Goal: Communication & Community: Answer question/provide support

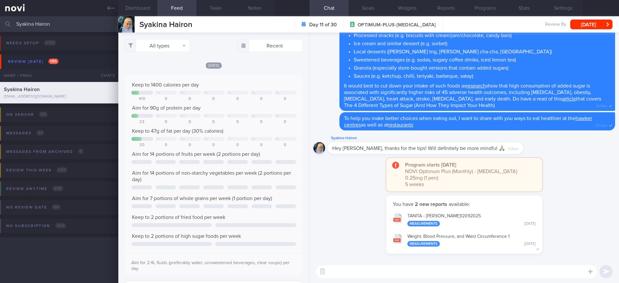
scroll to position [41, 165]
click at [374, 264] on div "​ ​" at bounding box center [463, 271] width 309 height 23
click at [374, 271] on textarea at bounding box center [456, 271] width 281 height 13
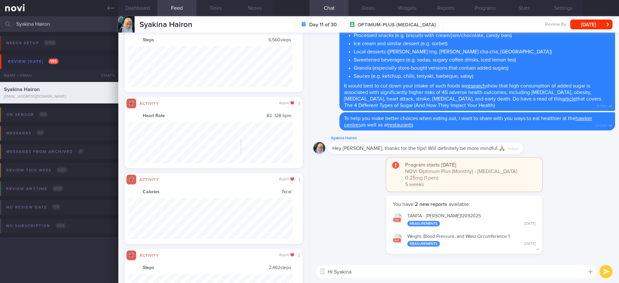
scroll to position [0, 0]
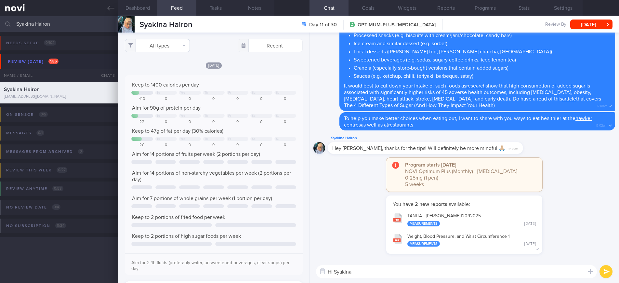
type textarea "Hi Syakina"
click at [173, 43] on button "All types" at bounding box center [157, 45] width 65 height 13
click at [161, 69] on button "Activity" at bounding box center [157, 68] width 64 height 10
checkbox input "false"
click at [249, 136] on div "Keep to 1400 calories per day Tu We Th Fr Sa Su 410 0 0 0 0 0 0 Aim for 90g of …" at bounding box center [213, 177] width 165 height 191
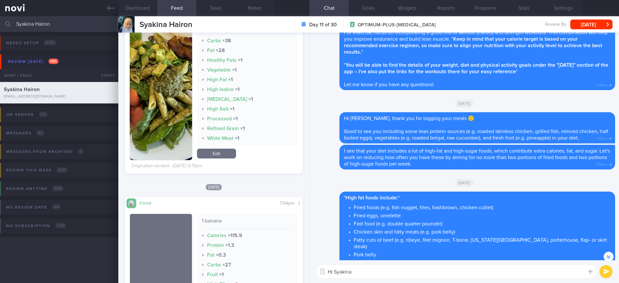
scroll to position [2852, 0]
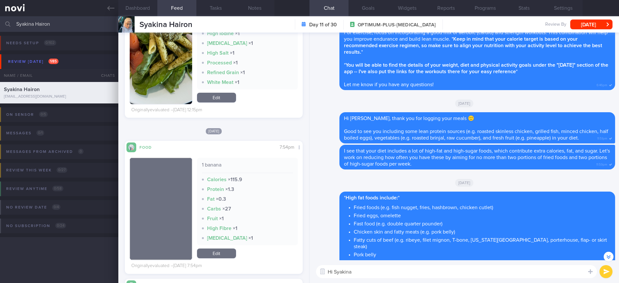
click at [369, 274] on textarea "Hi Syakina" at bounding box center [456, 271] width 281 height 13
click at [372, 273] on textarea "Hi [PERSON_NAME]," at bounding box center [456, 271] width 281 height 13
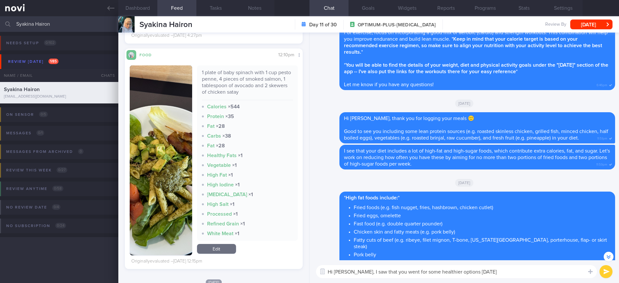
scroll to position [2630, 0]
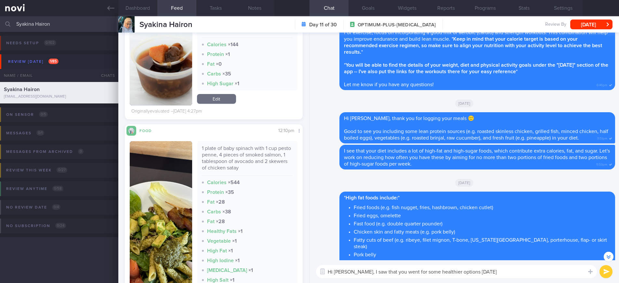
click at [160, 203] on button "button" at bounding box center [161, 236] width 62 height 190
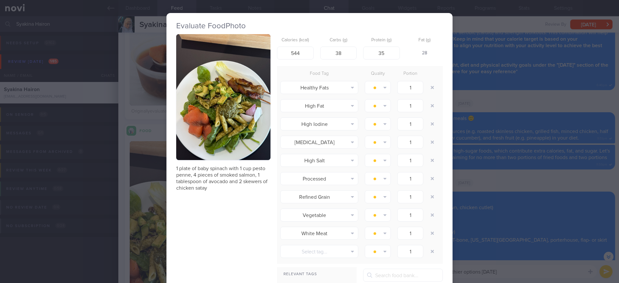
click at [497, 110] on div "Evaluate Food Photo 1 plate of baby spinach with 1 cup pesto penne, 4 pieces of…" at bounding box center [309, 141] width 619 height 283
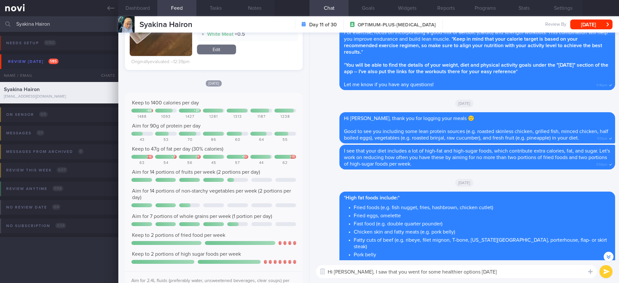
scroll to position [373, 0]
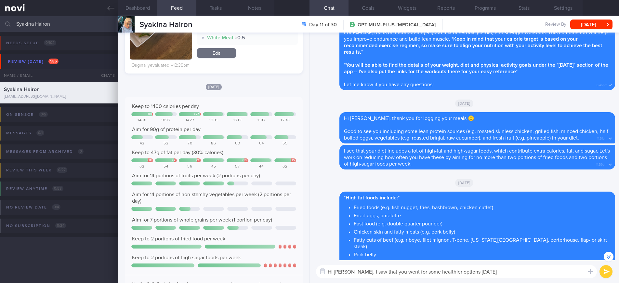
drag, startPoint x: 354, startPoint y: 272, endPoint x: 468, endPoint y: 272, distance: 113.1
click at [468, 272] on textarea "Hi [PERSON_NAME], I saw that you went for some healthier options [DATE]" at bounding box center [456, 271] width 281 height 13
click at [480, 276] on textarea "Hi Syakina, your meals [DATE]" at bounding box center [456, 271] width 281 height 13
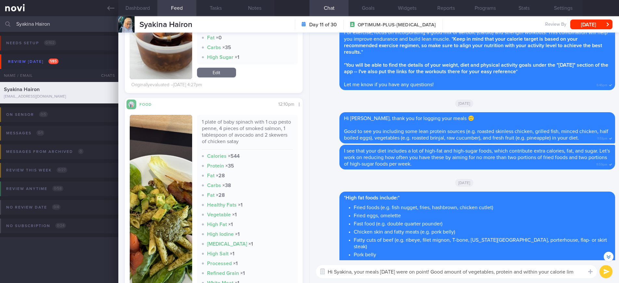
scroll to position [-425, 0]
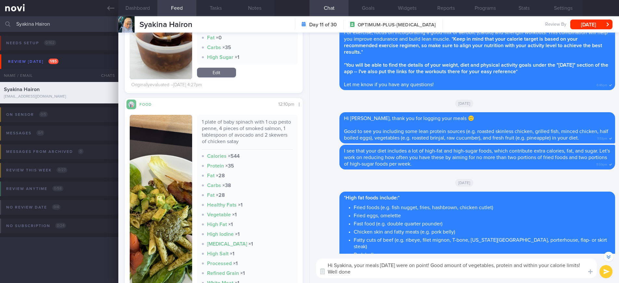
type textarea "Hi Syakina, your meals [DATE] were on point! Good amount of vegetables, protein…"
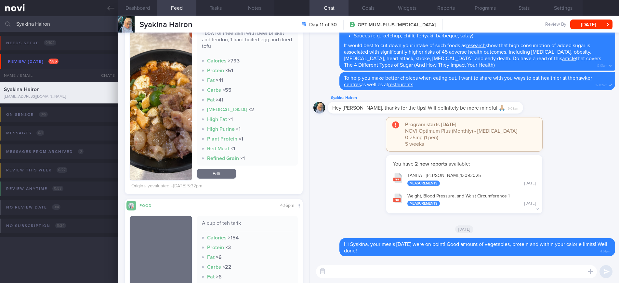
scroll to position [1714, 0]
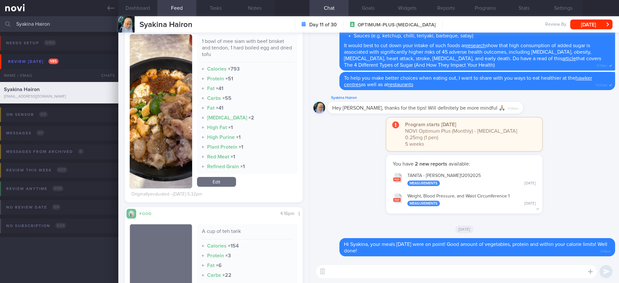
click at [391, 270] on textarea at bounding box center [456, 271] width 281 height 13
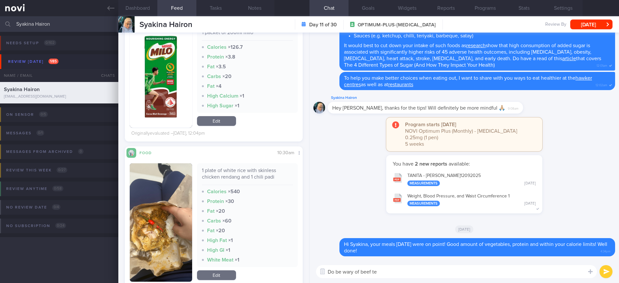
scroll to position [1413, 0]
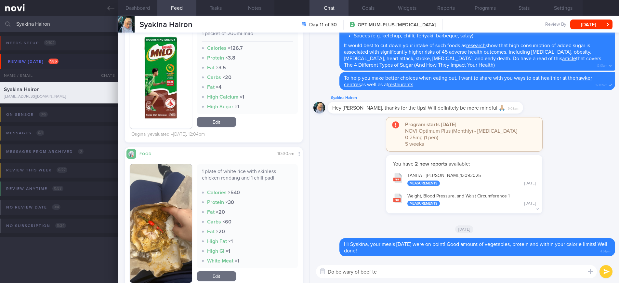
drag, startPoint x: 362, startPoint y: 273, endPoint x: 404, endPoint y: 266, distance: 43.4
click at [404, 268] on textarea "Do be wary of beef te" at bounding box center [456, 271] width 281 height 13
drag, startPoint x: 358, startPoint y: 276, endPoint x: 312, endPoint y: 272, distance: 46.0
click at [312, 272] on div "beef te beef te ​ beef te ​" at bounding box center [463, 271] width 309 height 23
type textarea "D"
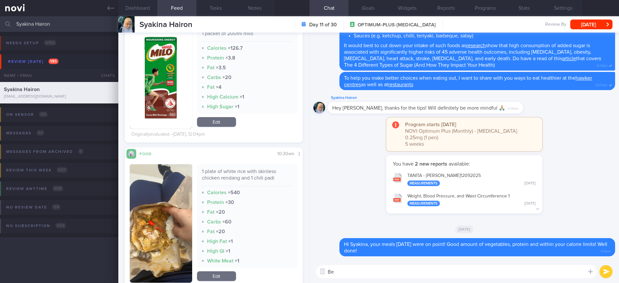
type textarea "B"
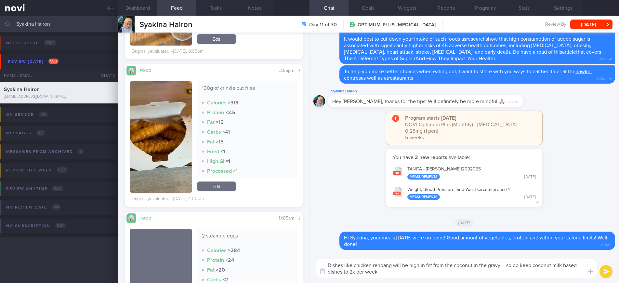
scroll to position [759, 0]
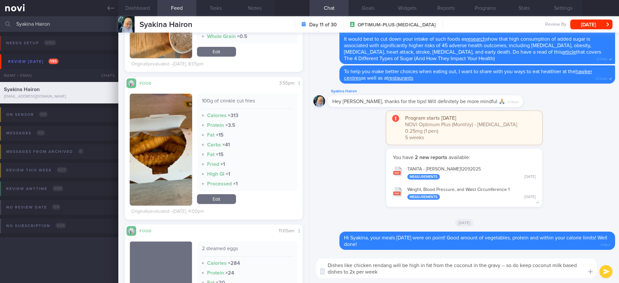
type textarea "Dishes like chicken rendang will be high in fat from the coconut in the gravy -…"
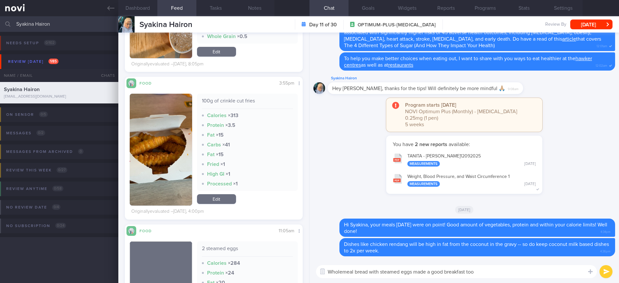
type textarea "Wholemeal bread with steamed eggs made a good breakfast too 👍🏻"
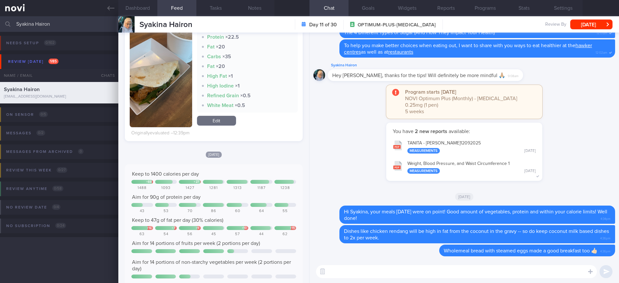
scroll to position [171, 0]
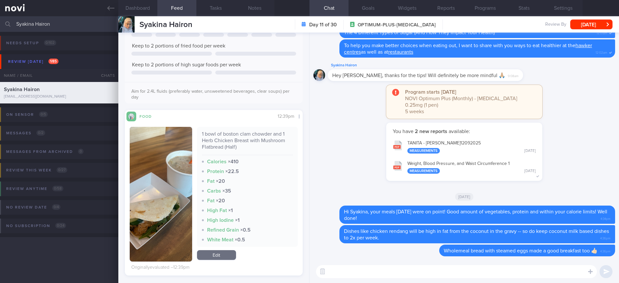
click at [359, 273] on textarea at bounding box center [456, 271] width 281 height 13
type textarea "W"
type textarea "S"
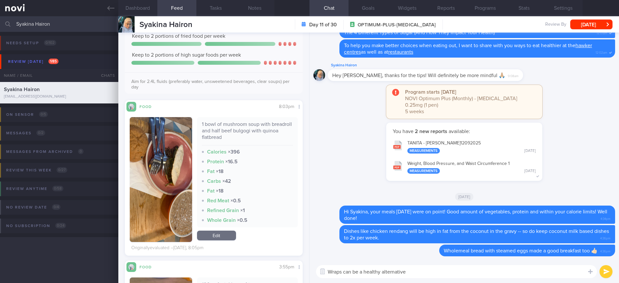
scroll to position [578, 0]
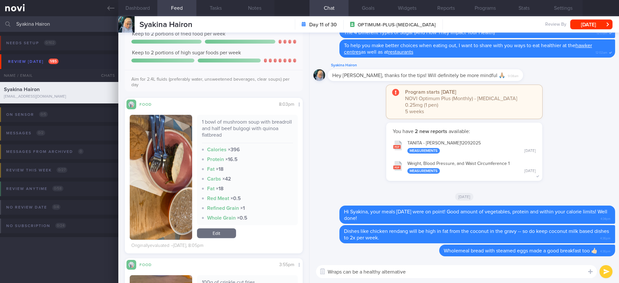
drag, startPoint x: 328, startPoint y: 272, endPoint x: 444, endPoint y: 272, distance: 115.3
click at [444, 272] on textarea "Wraps can be a healthy alternative" at bounding box center [456, 271] width 281 height 13
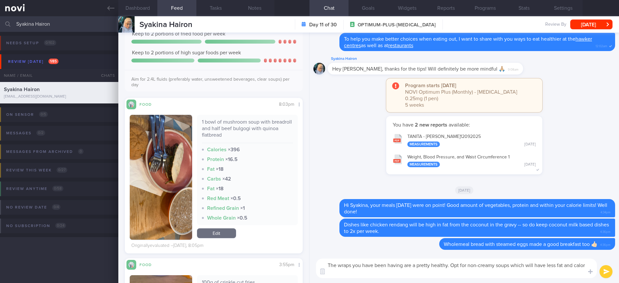
scroll to position [0, 0]
click at [510, 266] on textarea "The wraps you have been having are a pretty healthy. Opt for non-creamy soups w…" at bounding box center [456, 267] width 281 height 19
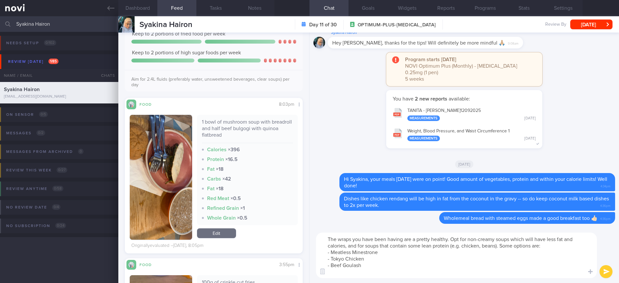
click at [500, 246] on textarea "The wraps you have been having are a pretty healthy. Opt for non-creamy soups w…" at bounding box center [456, 254] width 281 height 45
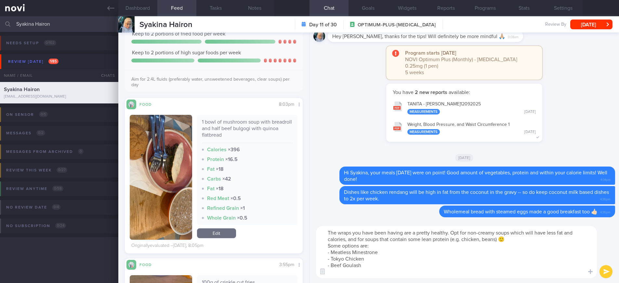
type textarea "The wraps you have been having are a pretty healthy. Opt for non-creamy soups w…"
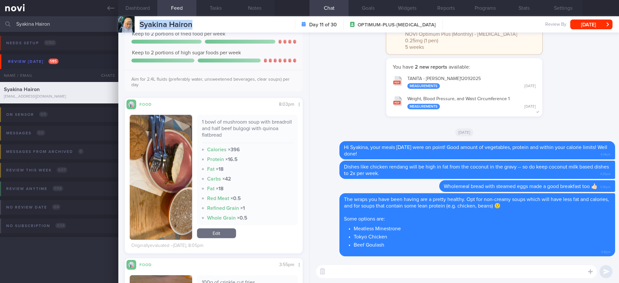
drag, startPoint x: 190, startPoint y: 24, endPoint x: 133, endPoint y: 27, distance: 57.3
click at [133, 27] on div "Syakina Hairon Syakina Hairon [EMAIL_ADDRESS][DOMAIN_NAME] Day 11 of 30 OPTIMUM…" at bounding box center [368, 24] width 500 height 16
copy div "Syakina Hairon"
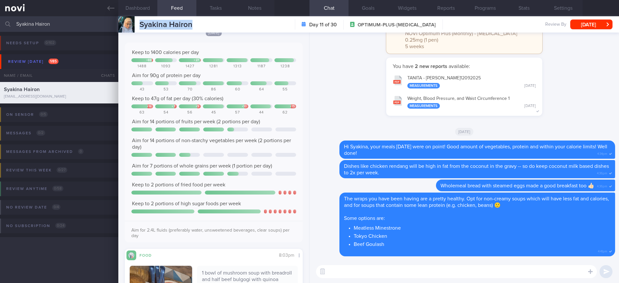
scroll to position [297, 0]
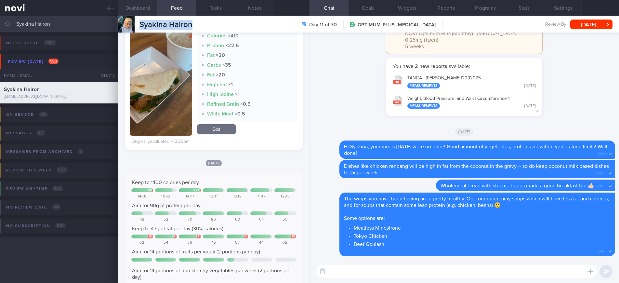
click at [138, 5] on button "Dashboard" at bounding box center [137, 8] width 39 height 16
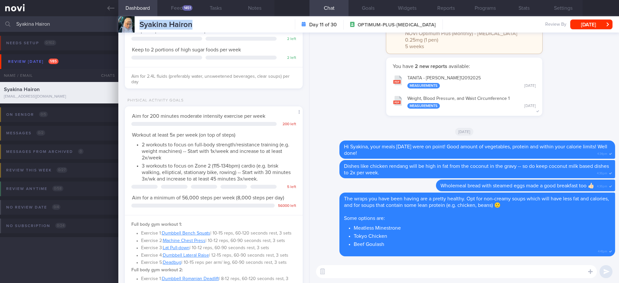
scroll to position [258, 0]
click at [339, 272] on textarea at bounding box center [456, 271] width 281 height 13
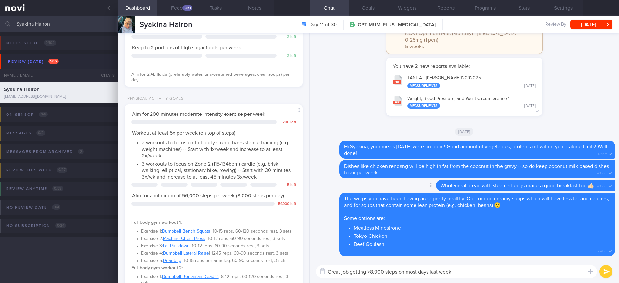
type textarea "Great job getting >8,000 steps on most days last week!"
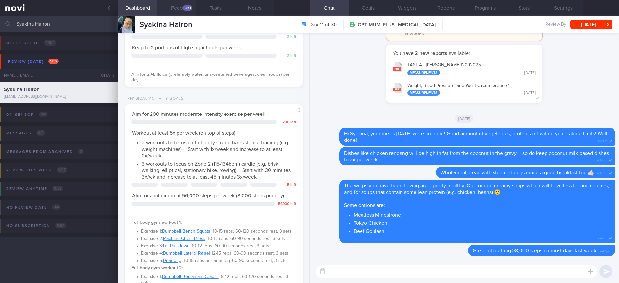
click at [179, 8] on button "Feed 1451" at bounding box center [176, 8] width 39 height 16
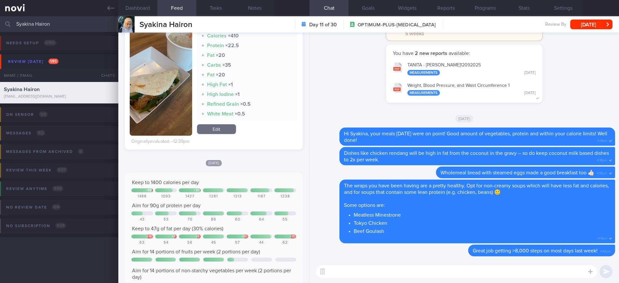
click at [358, 266] on textarea at bounding box center [456, 271] width 281 height 13
type textarea "e"
type textarea "L"
type textarea "e"
type textarea "Keep up with your walks"
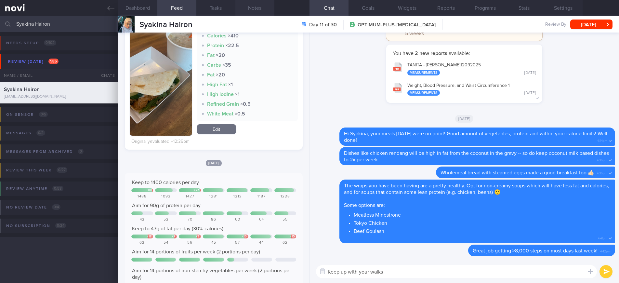
click at [258, 11] on button "Notes" at bounding box center [254, 8] width 39 height 16
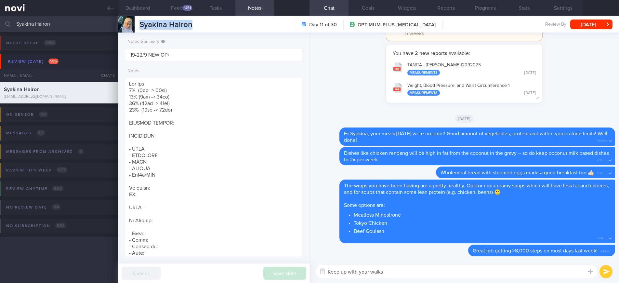
drag, startPoint x: 192, startPoint y: 25, endPoint x: 135, endPoint y: 19, distance: 57.3
click at [135, 19] on div "Syakina Hairon Syakina Hairon [EMAIL_ADDRESS][DOMAIN_NAME] Day 11 of 30 OPTIMUM…" at bounding box center [368, 24] width 500 height 16
copy div "Syakina Hairon"
click at [140, 225] on textarea at bounding box center [214, 167] width 178 height 180
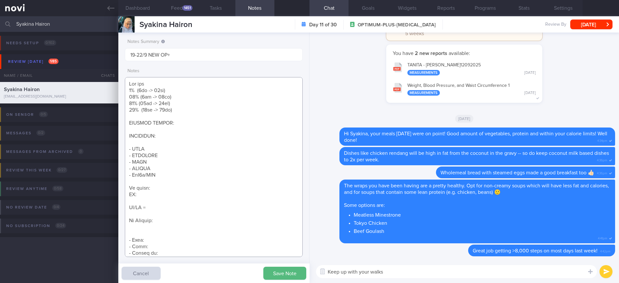
paste textarea "[DEMOGRAPHIC_DATA] [DEMOGRAPHIC_DATA]"
paste textarea "IT Analyst"
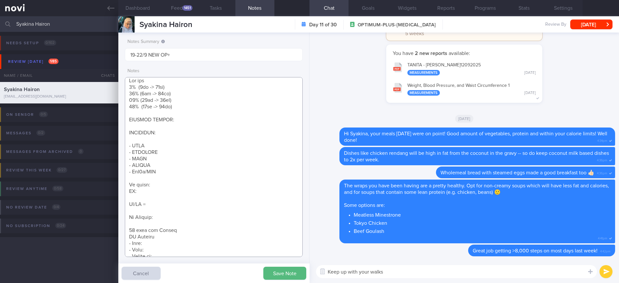
scroll to position [9, 0]
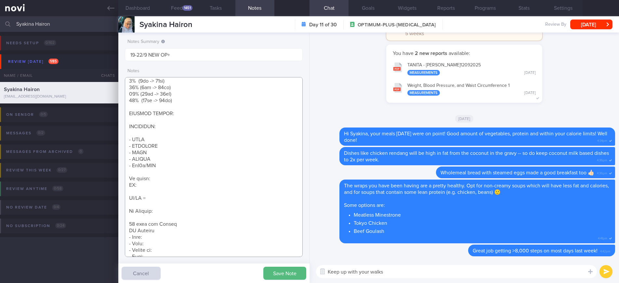
click at [166, 233] on textarea at bounding box center [214, 167] width 178 height 180
click at [168, 237] on textarea at bounding box center [214, 167] width 178 height 180
click at [154, 243] on textarea at bounding box center [214, 167] width 178 height 180
click at [158, 250] on textarea at bounding box center [214, 167] width 178 height 180
paste textarea "Single Mom buys groceries and cooks (Malay and Filipino dishes) -- mom is [DEMO…"
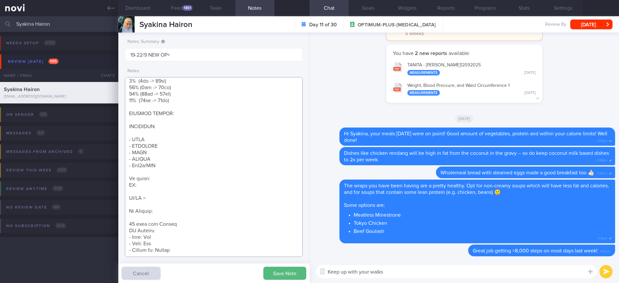
scroll to position [25, 0]
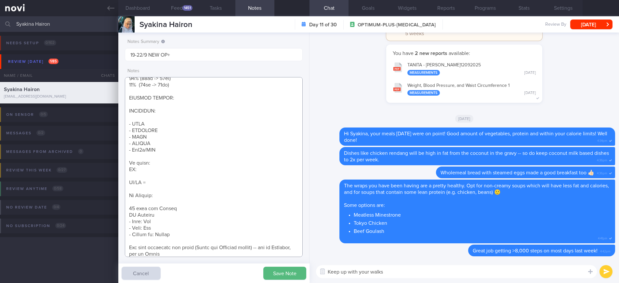
click at [130, 247] on textarea at bounding box center [214, 167] width 178 height 180
drag, startPoint x: 218, startPoint y: 241, endPoint x: 151, endPoint y: 241, distance: 67.3
click at [151, 241] on textarea at bounding box center [214, 167] width 178 height 180
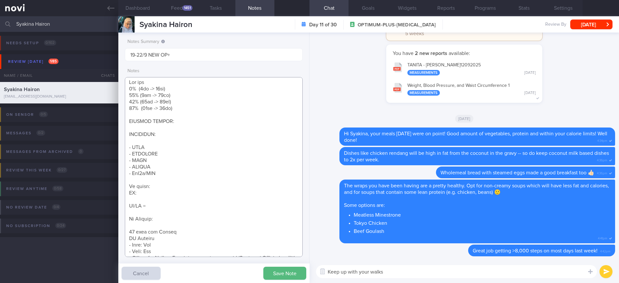
scroll to position [0, 0]
click at [131, 84] on textarea at bounding box center [214, 167] width 178 height 180
paste textarea "Getting married end of next year (first in [DATE]) Reduce fat and tone up"
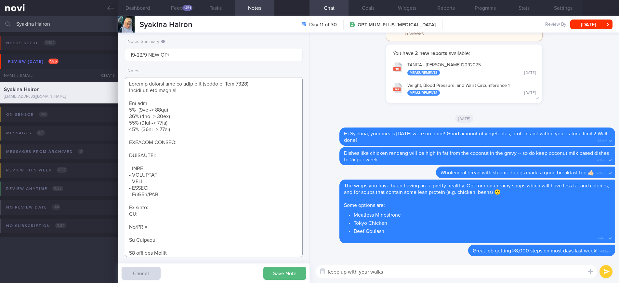
click at [168, 167] on textarea at bounding box center [214, 167] width 178 height 180
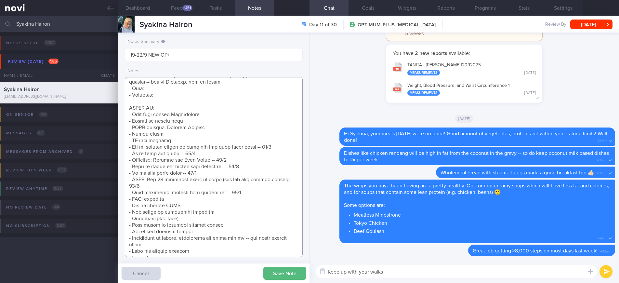
scroll to position [196, 0]
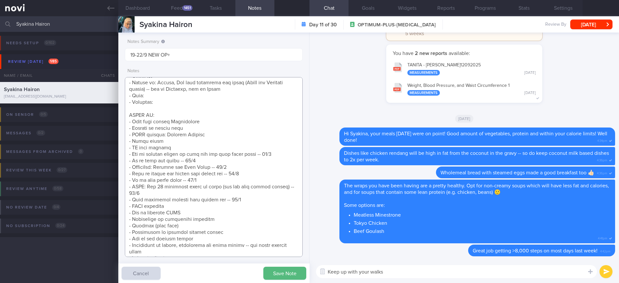
click at [175, 95] on textarea at bounding box center [214, 167] width 178 height 180
click at [192, 96] on textarea at bounding box center [214, 167] width 178 height 180
paste textarea "summarize above into 1 paragraph This client eats 2-3 meals a day, with a large…"
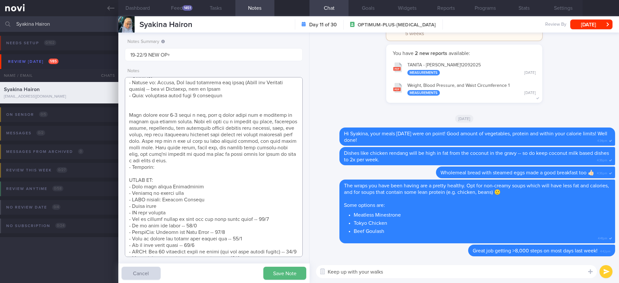
drag, startPoint x: 126, startPoint y: 113, endPoint x: 144, endPoint y: 95, distance: 25.3
click at [144, 96] on textarea at bounding box center [214, 167] width 178 height 180
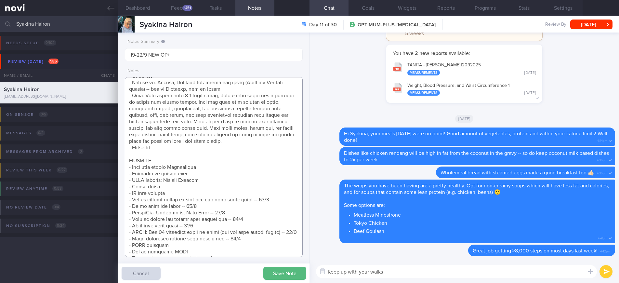
click at [190, 148] on textarea at bounding box center [214, 167] width 178 height 180
paste textarea "This client used to do weight training twice a week at the gym, but stopped abo…"
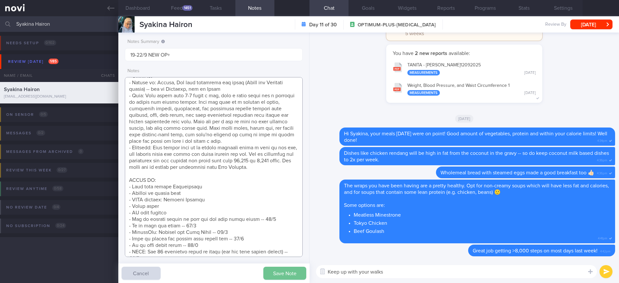
type textarea "Getting married end of next year (first in [DATE]) Reduce fat and tone up Aim f…"
click at [283, 274] on button "Save Note" at bounding box center [284, 272] width 43 height 13
click at [140, 6] on button "Dashboard" at bounding box center [137, 8] width 39 height 16
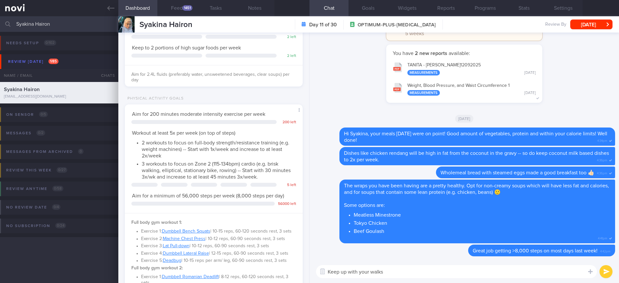
click at [397, 274] on textarea "Keep up with your walks" at bounding box center [456, 271] width 281 height 13
drag, startPoint x: 386, startPoint y: 272, endPoint x: 477, endPoint y: 271, distance: 91.0
click at [477, 271] on textarea "Keep up with your walks and make sure you are" at bounding box center [456, 271] width 281 height 13
type textarea "Keep up with your walks, working up towards 30 mins each time and at moderate i…"
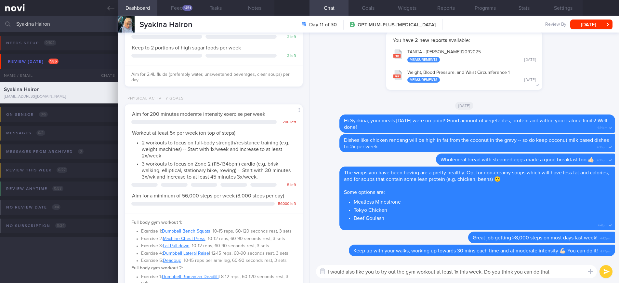
type textarea "I would also like you to try out the gym workout at least 1x this week. Do you …"
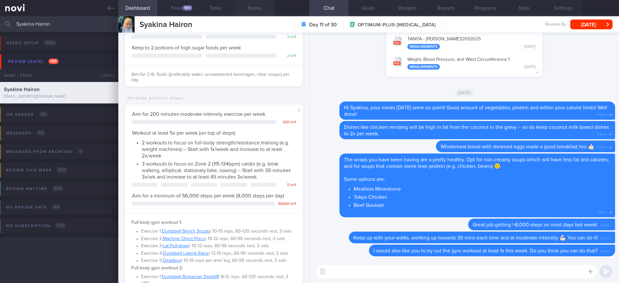
click at [259, 8] on button "Notes" at bounding box center [254, 8] width 39 height 16
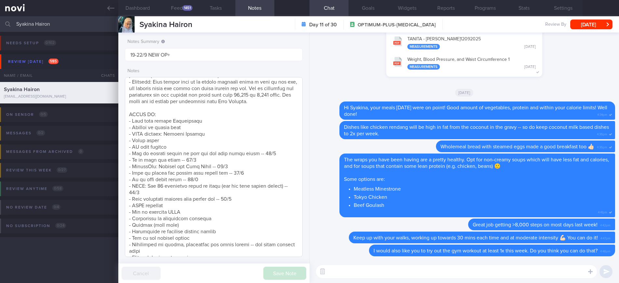
scroll to position [263, 0]
click at [249, 198] on textarea at bounding box center [214, 167] width 178 height 180
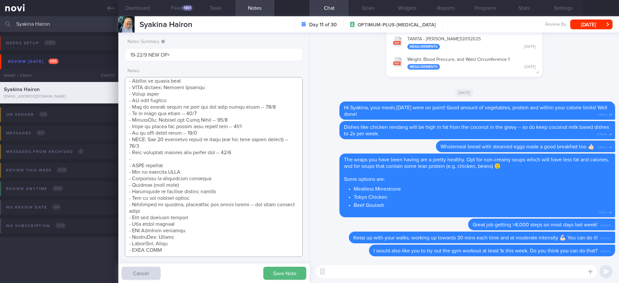
drag, startPoint x: 151, startPoint y: 150, endPoint x: 137, endPoint y: 149, distance: 14.0
click at [137, 149] on textarea at bounding box center [214, 167] width 178 height 180
click at [150, 148] on textarea at bounding box center [214, 167] width 178 height 180
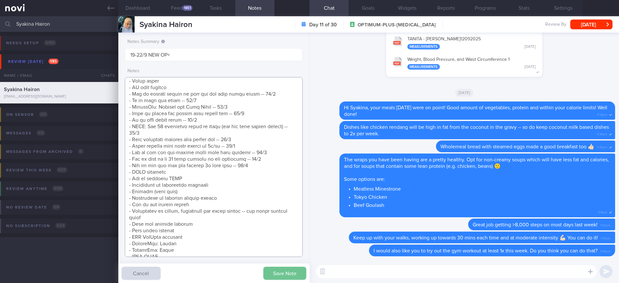
type textarea "Getting married end of next year (first in [DATE]) Reduce fat and tone up Aim f…"
click at [285, 274] on button "Save Note" at bounding box center [284, 272] width 43 height 13
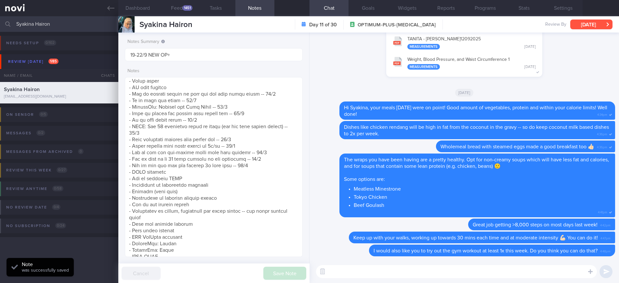
click at [600, 26] on button "[DATE]" at bounding box center [591, 24] width 42 height 10
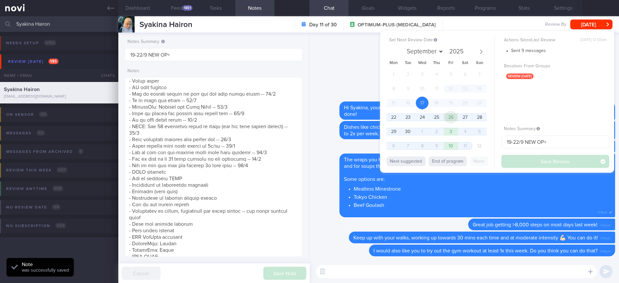
click at [446, 119] on span "26" at bounding box center [450, 117] width 13 height 13
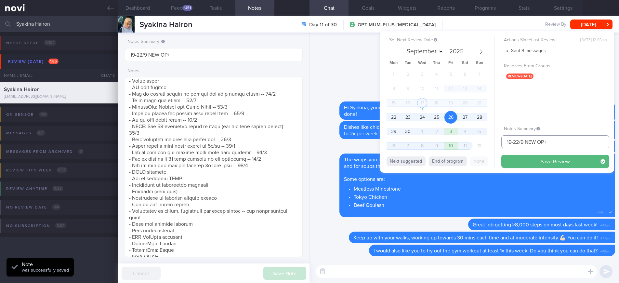
drag, startPoint x: 519, startPoint y: 141, endPoint x: 494, endPoint y: 140, distance: 24.7
click at [494, 140] on div "Set Next Review Date [DATE] September October November [DATE] Mon Tue Wed Thu F…" at bounding box center [497, 102] width 234 height 142
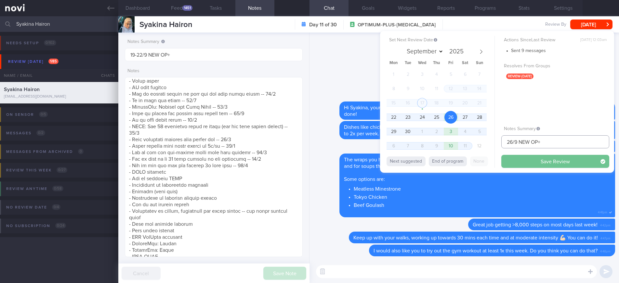
type input "26/9 NEW OP+"
click at [519, 161] on button "Save Review" at bounding box center [555, 161] width 108 height 13
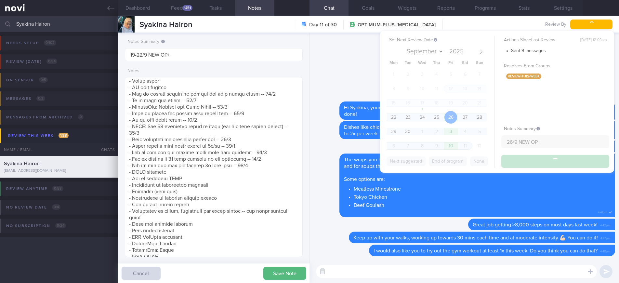
type input "26/9 NEW OP+"
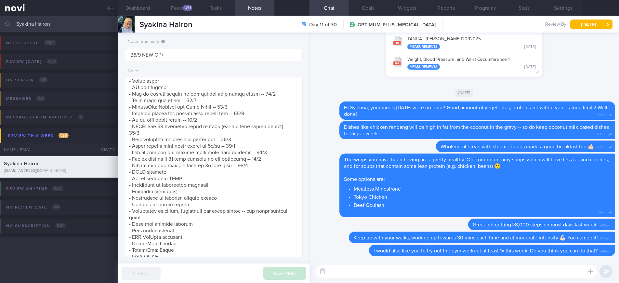
click at [81, 22] on input "Syakina Hairon" at bounding box center [309, 24] width 619 height 16
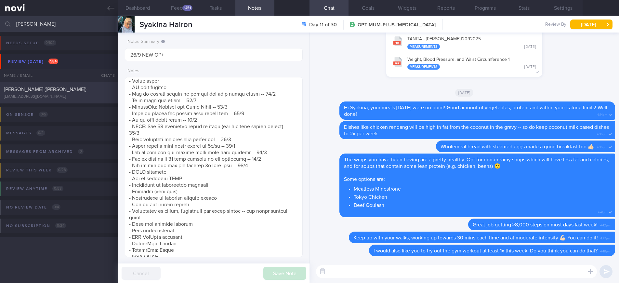
type input "[PERSON_NAME]"
click at [45, 90] on span "[PERSON_NAME] ([PERSON_NAME])" at bounding box center [45, 89] width 83 height 5
type input "18-19/9 Check for logs"
type textarea "Previously seen by [PERSON_NAME] and Dr [PERSON_NAME] in [DATE] for Magnum prog…"
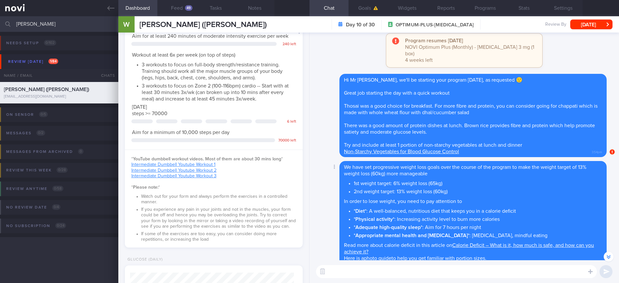
scroll to position [-115, 0]
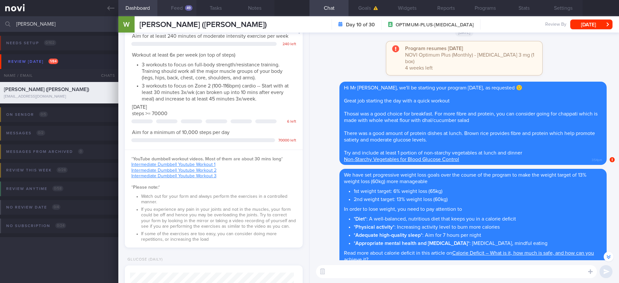
click at [184, 12] on button "Feed 49" at bounding box center [176, 8] width 39 height 16
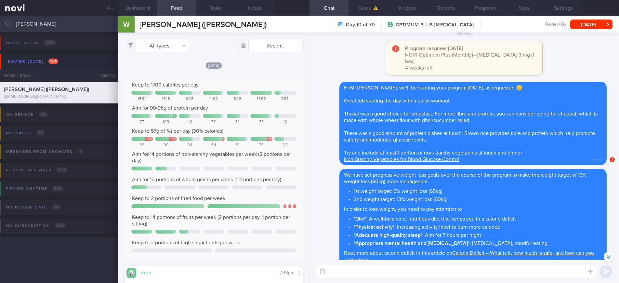
click at [335, 268] on textarea at bounding box center [456, 271] width 281 height 13
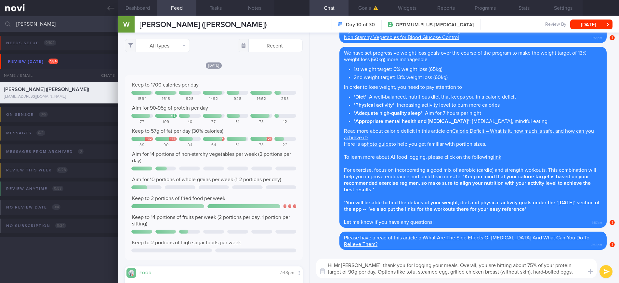
click at [536, 273] on textarea "Hi Mr [PERSON_NAME], thank you for logging your meals. Overall, you are hitting…" at bounding box center [456, 267] width 281 height 19
click at [582, 275] on textarea "Hi Mr [PERSON_NAME], thank you for logging your meals. Overall, you are hitting…" at bounding box center [456, 267] width 281 height 19
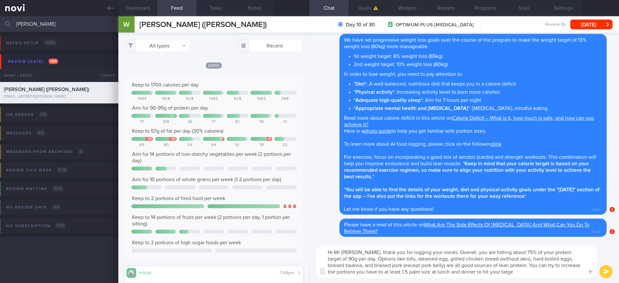
type textarea "Hi Mr [PERSON_NAME], thank you for logging your meals. Overall, you are hitting…"
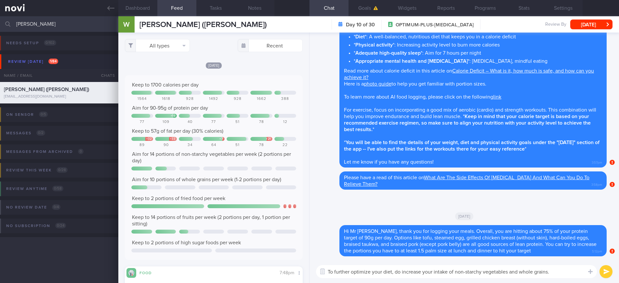
click at [347, 271] on textarea "To further optimize your diet, do increase your intake of non-starchy vegetable…" at bounding box center [456, 271] width 281 height 13
paste textarea "ry having 5 portions of a variety of fruits and vegetables, and 3 portions of w…"
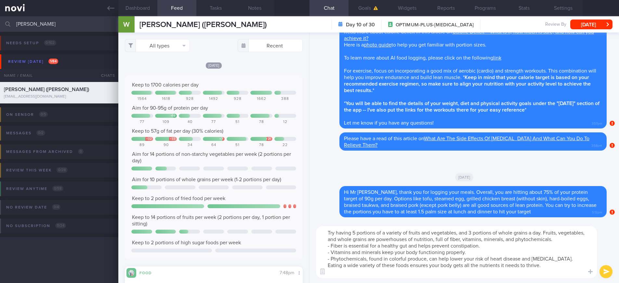
click at [356, 232] on textarea "Try having 5 portions of a variety of fruits and vegetables, and 3 portions of …" at bounding box center [456, 252] width 281 height 52
drag, startPoint x: 383, startPoint y: 232, endPoint x: 408, endPoint y: 231, distance: 25.0
click at [408, 231] on textarea "Try having 2 portions of a variety of fruits and vegetables, and 3 portions of …" at bounding box center [456, 252] width 281 height 52
click at [467, 233] on textarea "Try having 2 portions of fruits, 2 portions of vegetables, and 3 portions of wh…" at bounding box center [456, 252] width 281 height 52
click at [542, 233] on textarea "Try having 2 portions of fruits, 2 portions of vegetables, and 1-2 portions of …" at bounding box center [456, 252] width 281 height 52
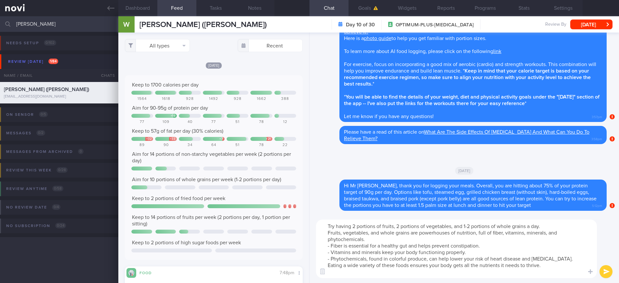
click at [541, 273] on textarea "Try having 2 portions of fruits, 2 portions of vegetables, and 1-2 portions of …" at bounding box center [456, 248] width 281 height 58
type textarea "Try having 2 portions of fruits, 2 portions of vegetables, and 1-2 portions of …"
click at [611, 270] on button "submit" at bounding box center [605, 271] width 13 height 13
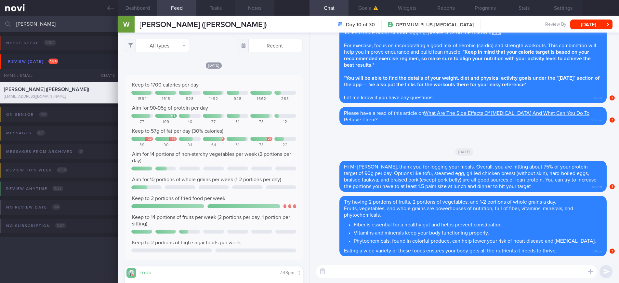
click at [260, 10] on button "Notes" at bounding box center [254, 8] width 39 height 16
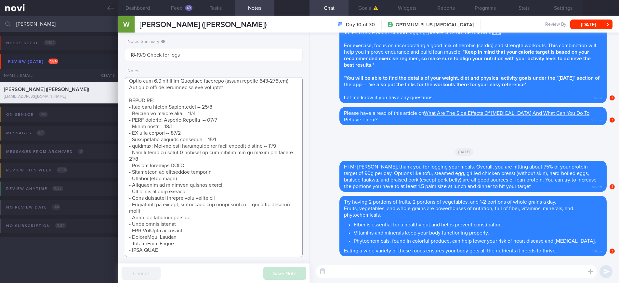
click at [180, 164] on textarea at bounding box center [214, 167] width 178 height 180
click at [182, 161] on textarea at bounding box center [214, 167] width 178 height 180
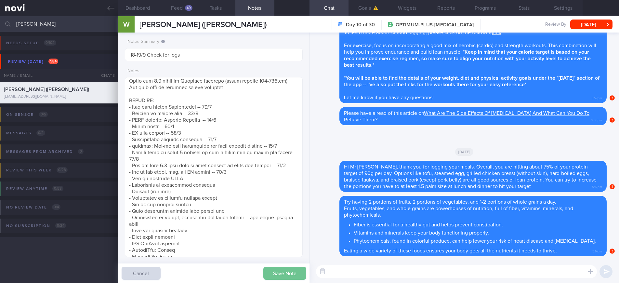
click at [284, 277] on button "Save Note" at bounding box center [284, 272] width 43 height 13
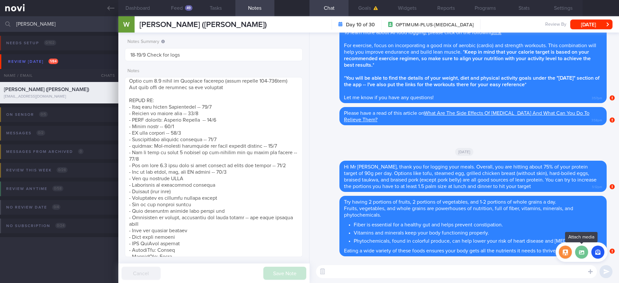
click at [580, 257] on label at bounding box center [581, 251] width 13 height 13
click at [0, 0] on input "file" at bounding box center [0, 0] width 0 height 0
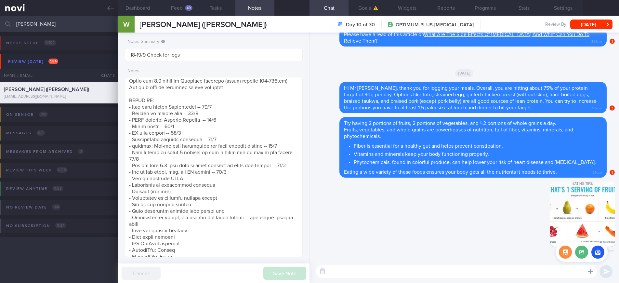
click at [591, 276] on div at bounding box center [590, 271] width 12 height 12
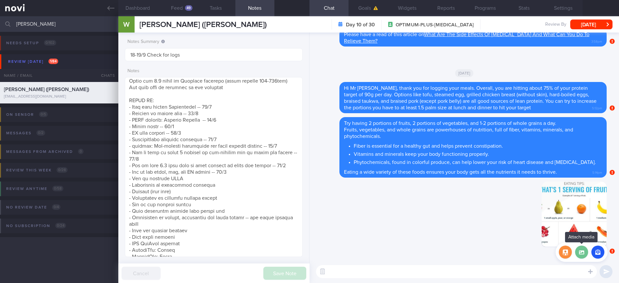
click at [583, 257] on label at bounding box center [581, 251] width 13 height 13
click at [0, 0] on input "file" at bounding box center [0, 0] width 0 height 0
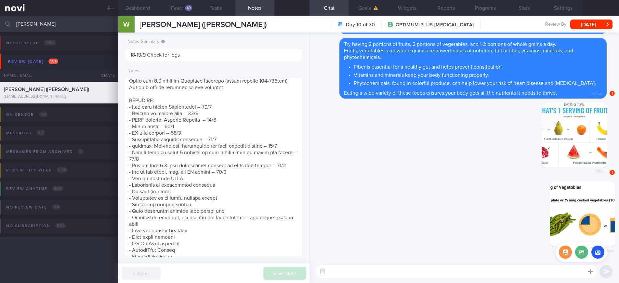
click at [589, 272] on icon at bounding box center [590, 271] width 5 height 6
click at [583, 252] on label at bounding box center [581, 251] width 13 height 13
click at [0, 0] on input "file" at bounding box center [0, 0] width 0 height 0
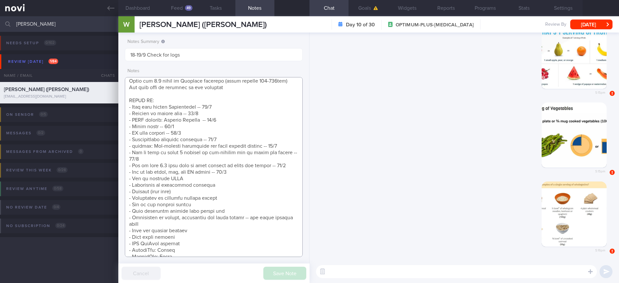
click at [200, 223] on textarea at bounding box center [214, 167] width 178 height 180
drag, startPoint x: 161, startPoint y: 225, endPoint x: 124, endPoint y: 218, distance: 37.3
click at [125, 218] on textarea at bounding box center [214, 167] width 178 height 180
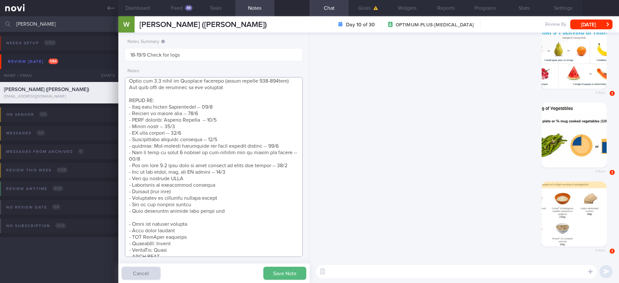
click at [231, 173] on textarea at bounding box center [214, 167] width 178 height 180
paste textarea "- Importance of fruits, vegetables and whole grains -- and their serving sizes …"
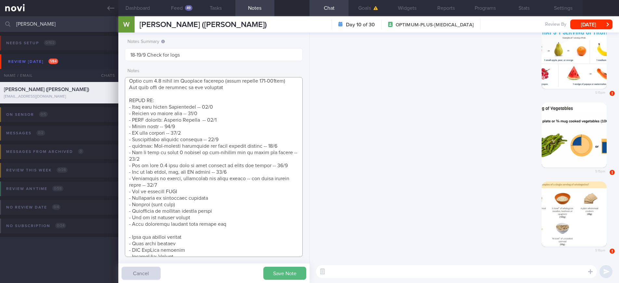
click at [215, 231] on textarea at bounding box center [214, 167] width 178 height 180
type textarea "Previously seen by [PERSON_NAME] and Dr [PERSON_NAME] in [DATE] for Magnum prog…"
click at [276, 271] on button "Save Note" at bounding box center [284, 272] width 43 height 13
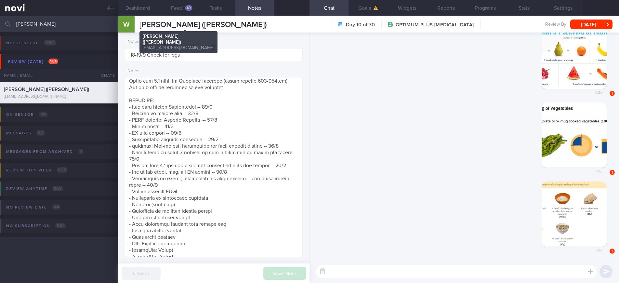
click at [182, 22] on span "[PERSON_NAME] ([PERSON_NAME])" at bounding box center [202, 25] width 127 height 8
copy div "[PERSON_NAME] ([PERSON_NAME]) Png [PERSON_NAME] Siang ([PERSON_NAME] [PERSON_NA…"
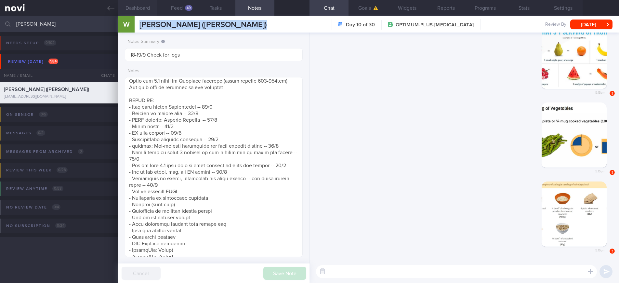
click at [141, 10] on button "Dashboard" at bounding box center [137, 8] width 39 height 16
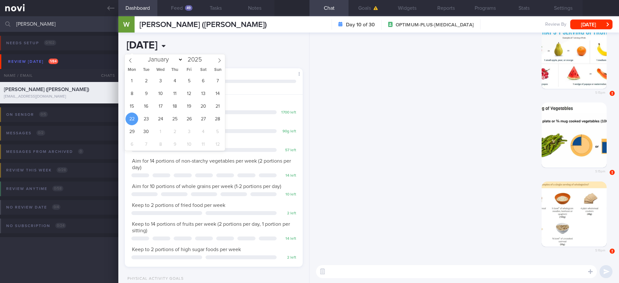
click at [156, 48] on input "[DATE]" at bounding box center [180, 45] width 110 height 16
click at [220, 106] on span "21" at bounding box center [217, 106] width 13 height 13
type input "[DATE]"
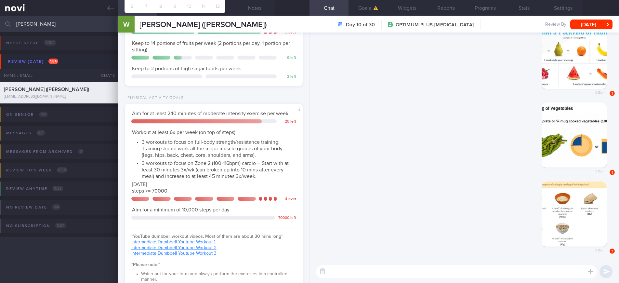
scroll to position [274, 0]
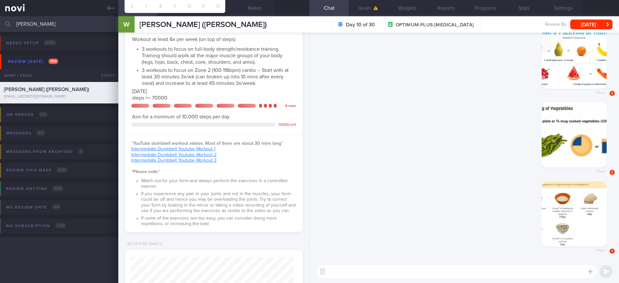
click at [358, 276] on textarea at bounding box center [456, 271] width 281 height 13
type textarea "H"
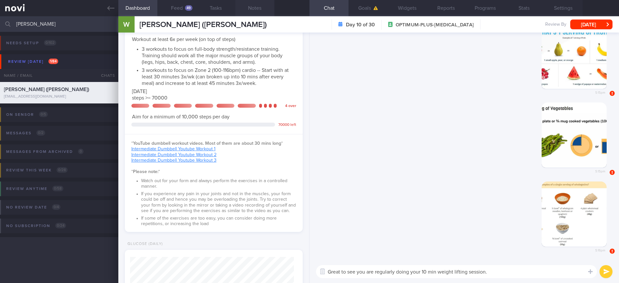
click at [249, 8] on button "Notes" at bounding box center [254, 8] width 39 height 16
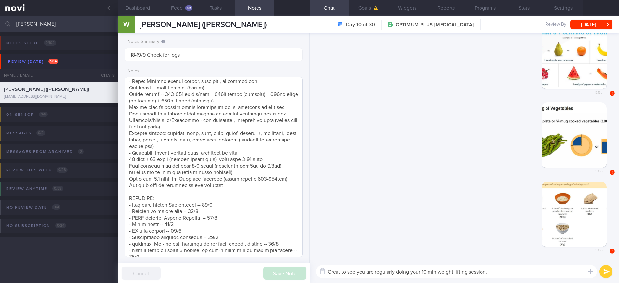
scroll to position [223, 0]
click at [504, 271] on textarea "Great to see you are regularly doing your 10 min weight lifting session." at bounding box center [456, 271] width 281 height 13
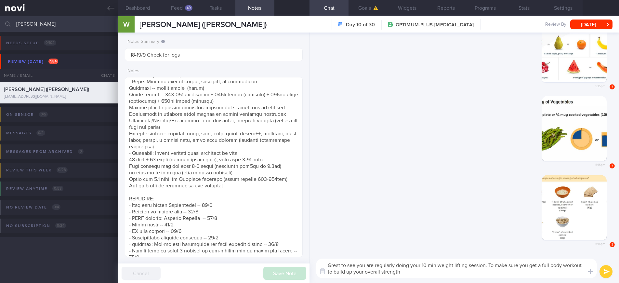
click at [489, 266] on textarea "Great to see you are regularly doing your 10 min weight lifting session. To mak…" at bounding box center [456, 267] width 281 height 19
click at [138, 7] on button "Dashboard" at bounding box center [137, 8] width 39 height 16
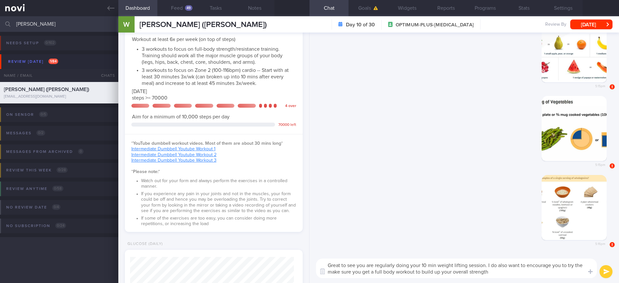
drag, startPoint x: 499, startPoint y: 270, endPoint x: 316, endPoint y: 271, distance: 183.2
click at [316, 271] on textarea "Great to see you are regularly doing your 10 min weight lifting session. I do a…" at bounding box center [456, 267] width 281 height 19
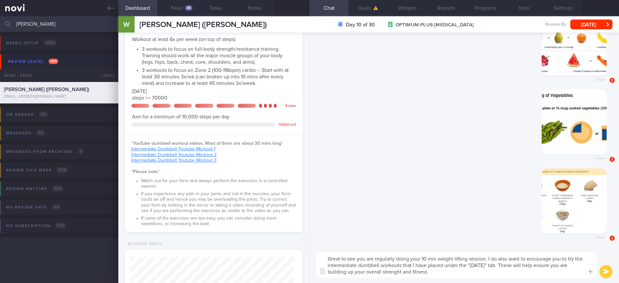
drag, startPoint x: 437, startPoint y: 273, endPoint x: 326, endPoint y: 257, distance: 112.0
click at [326, 257] on textarea "Great to see you are regularly doing your 10 min weight lifting session. I do a…" at bounding box center [456, 265] width 281 height 26
click at [422, 264] on textarea "Great to see you are regularly doing your 10 min weight lifting session. I do a…" at bounding box center [456, 265] width 281 height 26
click at [468, 266] on textarea "Great to see you are regularly doing your 10 min weight lifting session. I do a…" at bounding box center [456, 265] width 281 height 26
drag, startPoint x: 488, startPoint y: 259, endPoint x: 497, endPoint y: 283, distance: 25.3
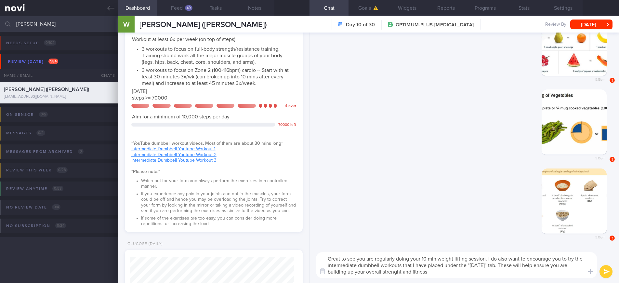
click at [497, 282] on html "You are offline! Some functionality will be unavailable Patients New Users Coac…" at bounding box center [309, 141] width 619 height 283
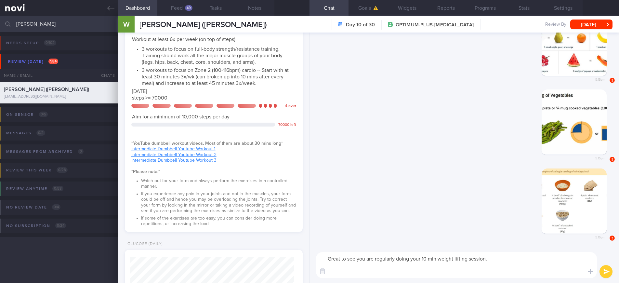
paste textarea "Full-body resistance workouts are a great way to improve your strength and fitn…"
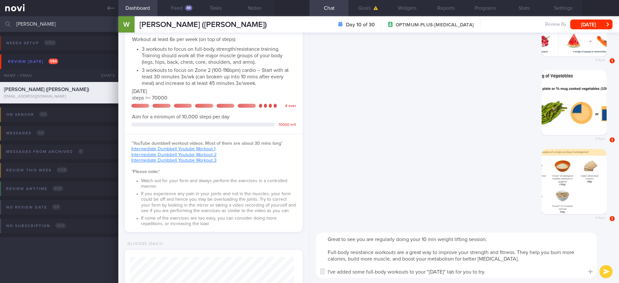
click at [536, 238] on textarea "Great to see you are regularly doing your 10 min weight lifting session. Full-b…" at bounding box center [456, 254] width 281 height 45
type textarea "Great to see you are regularly doing your 10 min weight lifting session 🙂 Full-…"
click at [600, 269] on button "submit" at bounding box center [605, 271] width 13 height 13
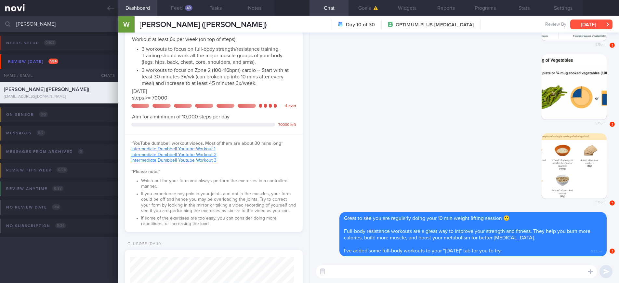
click at [592, 25] on button "[DATE]" at bounding box center [591, 24] width 42 height 10
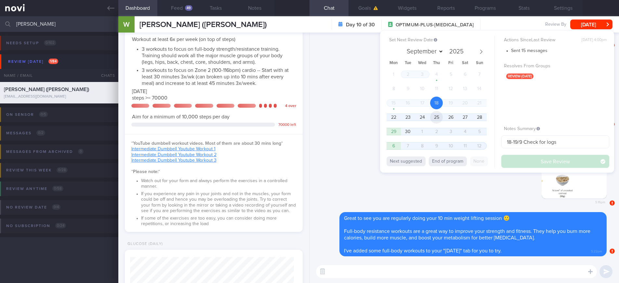
click at [435, 118] on span "25" at bounding box center [436, 117] width 13 height 13
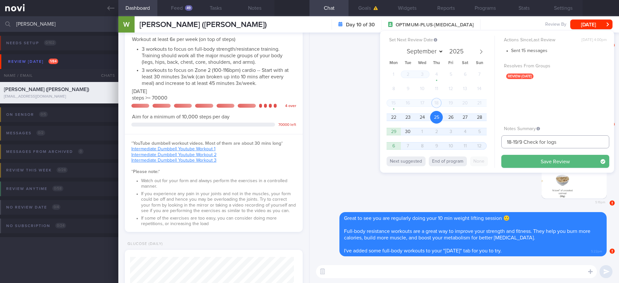
drag, startPoint x: 517, startPoint y: 142, endPoint x: 492, endPoint y: 144, distance: 25.7
click at [492, 144] on div "Set Next Review Date [DATE] September October November [DATE] Mon Tue Wed Thu F…" at bounding box center [497, 102] width 234 height 142
type input "25/9 Check for logs"
click at [516, 162] on button "Save Review" at bounding box center [555, 161] width 108 height 13
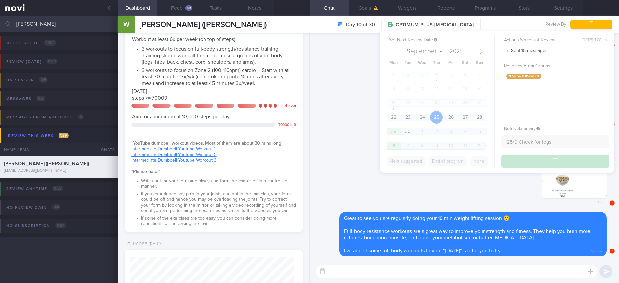
type input "25/9 Check for logs"
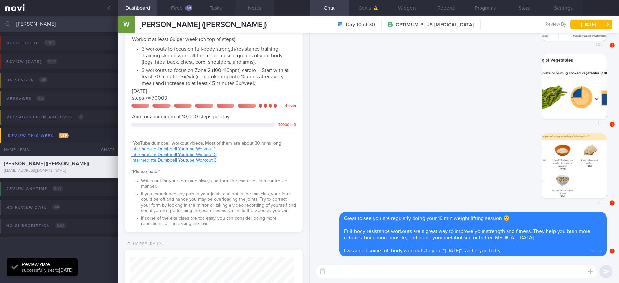
scroll to position [82, 164]
